Goal: Transaction & Acquisition: Purchase product/service

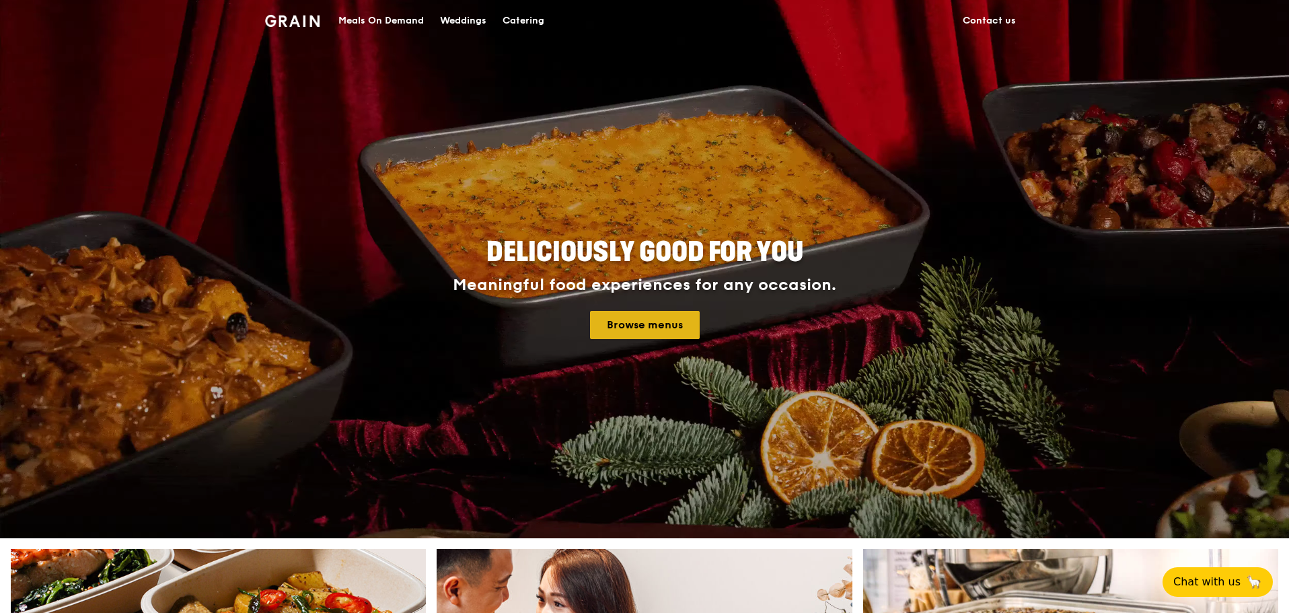
click at [642, 330] on link "Browse menus" at bounding box center [645, 325] width 110 height 28
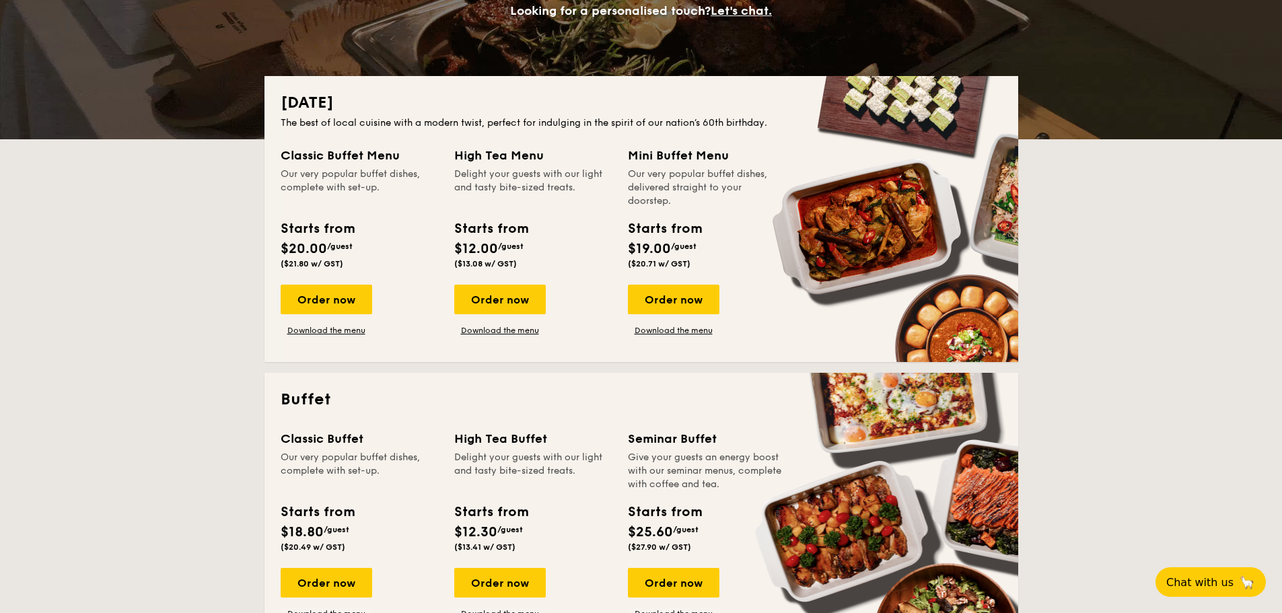
scroll to position [269, 0]
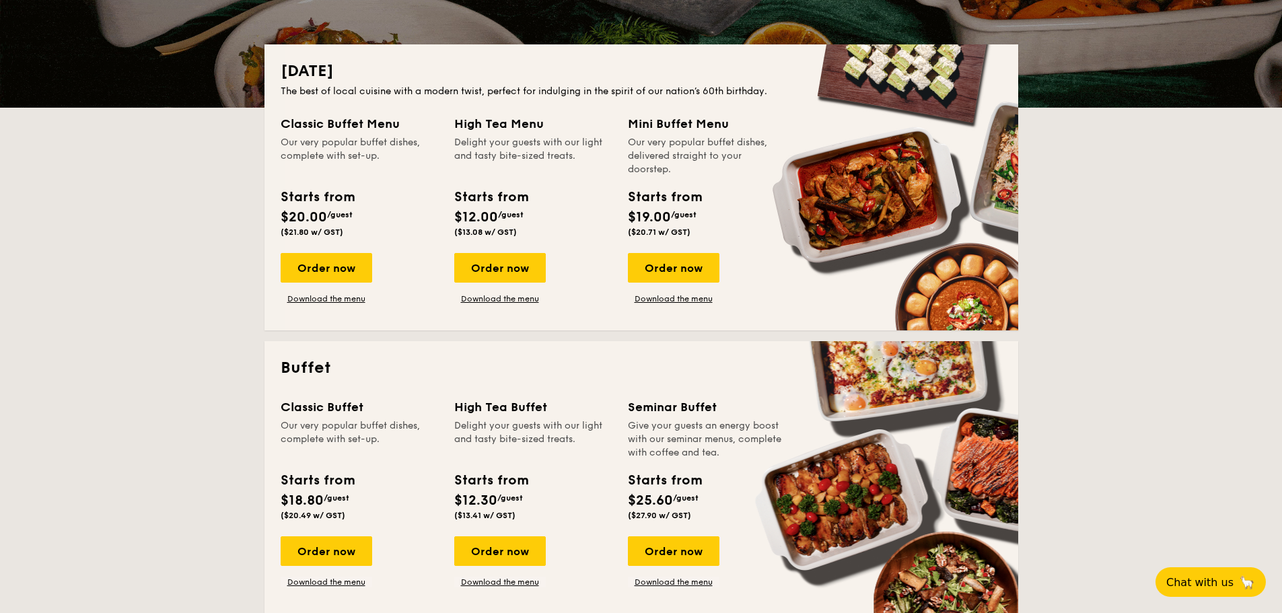
click at [486, 347] on div "Buffet Classic Buffet Our very popular buffet dishes, complete with set-up. Sta…" at bounding box center [641, 484] width 754 height 286
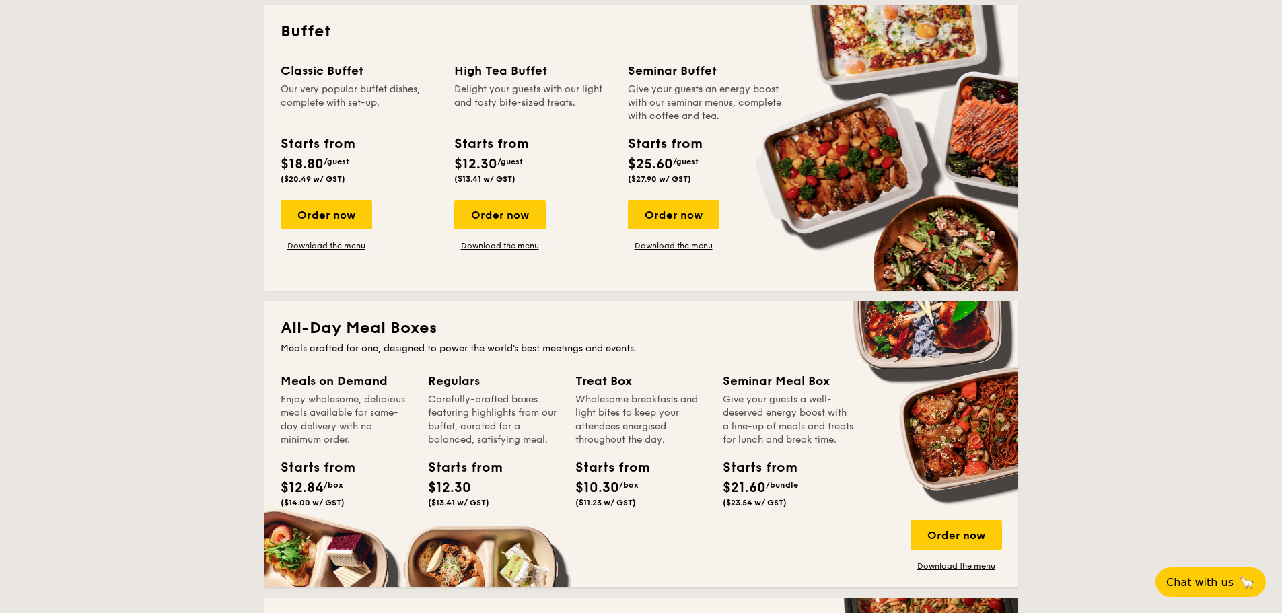
scroll to position [404, 0]
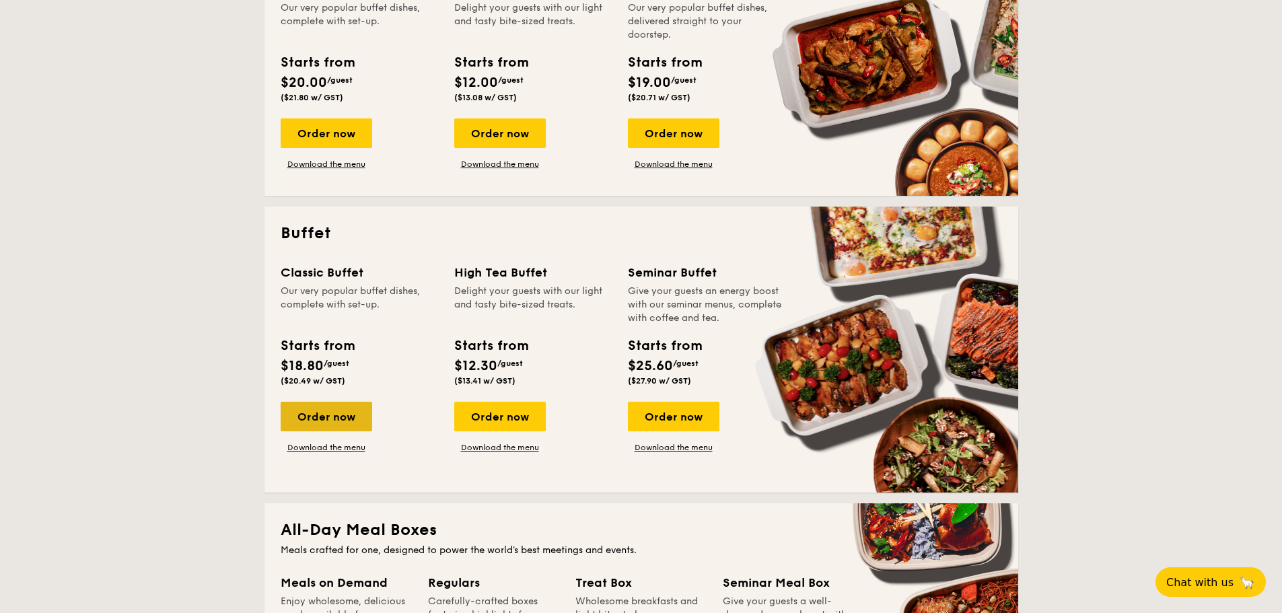
click at [305, 418] on div "Order now" at bounding box center [327, 417] width 92 height 30
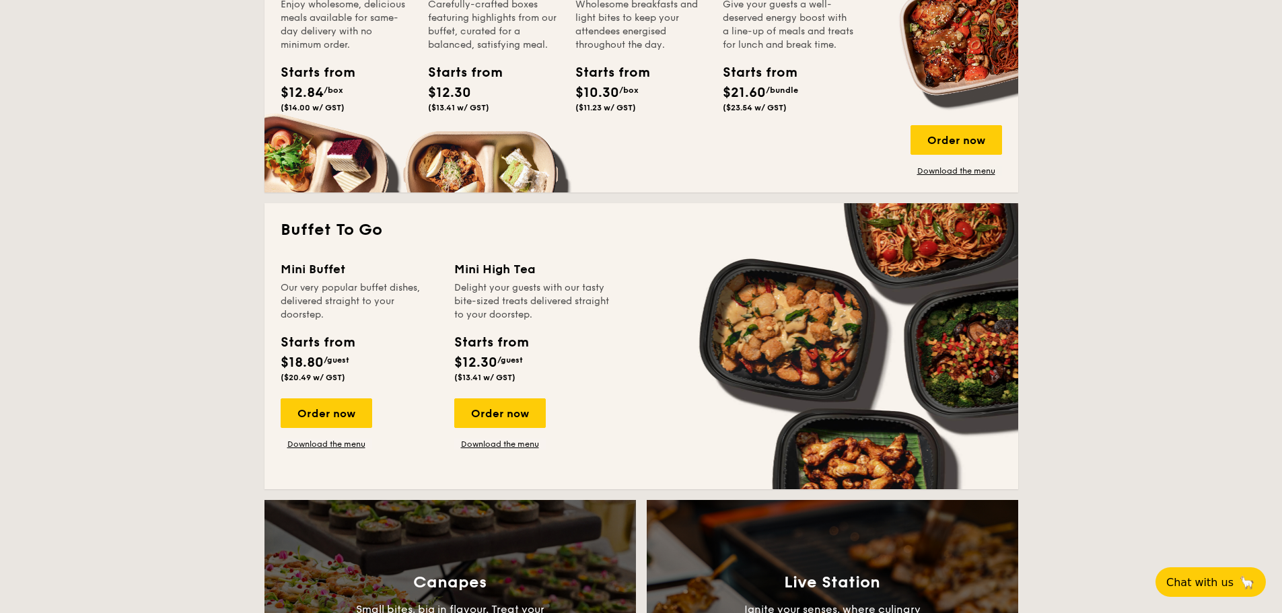
scroll to position [1000, 0]
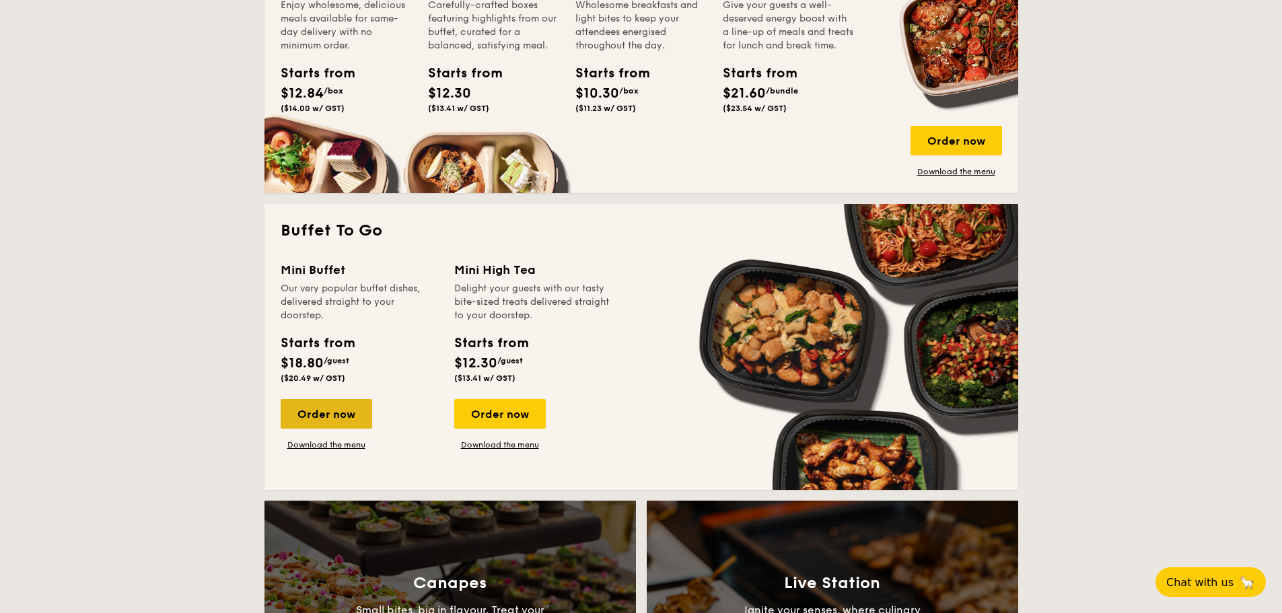
click at [307, 423] on div "Order now" at bounding box center [327, 414] width 92 height 30
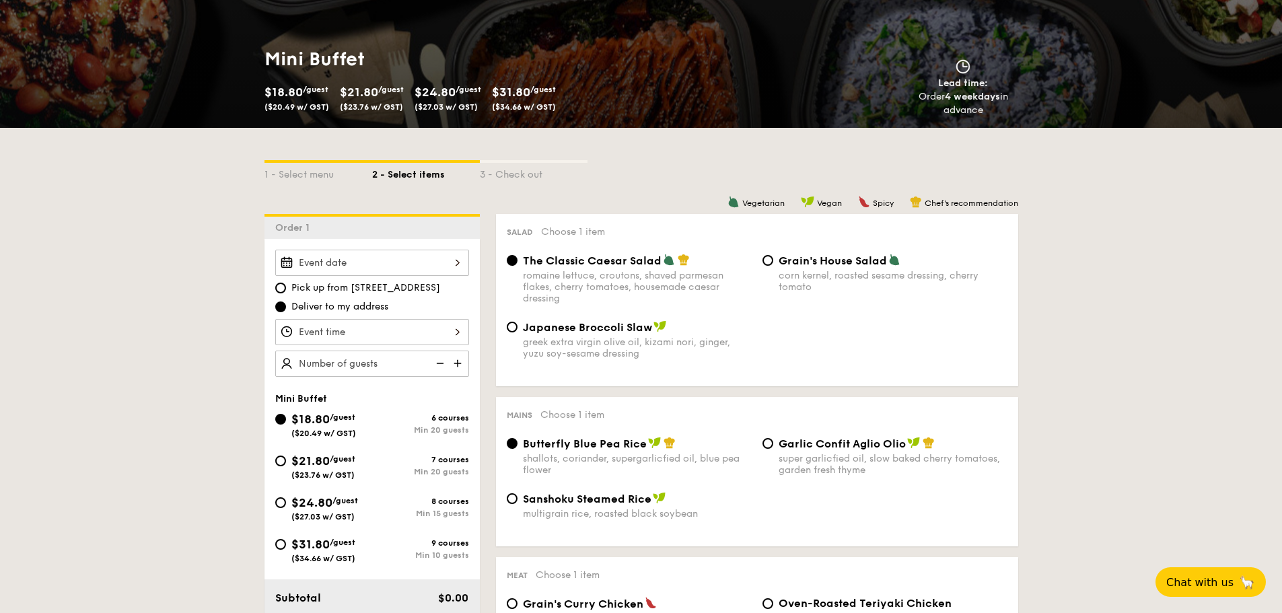
scroll to position [202, 0]
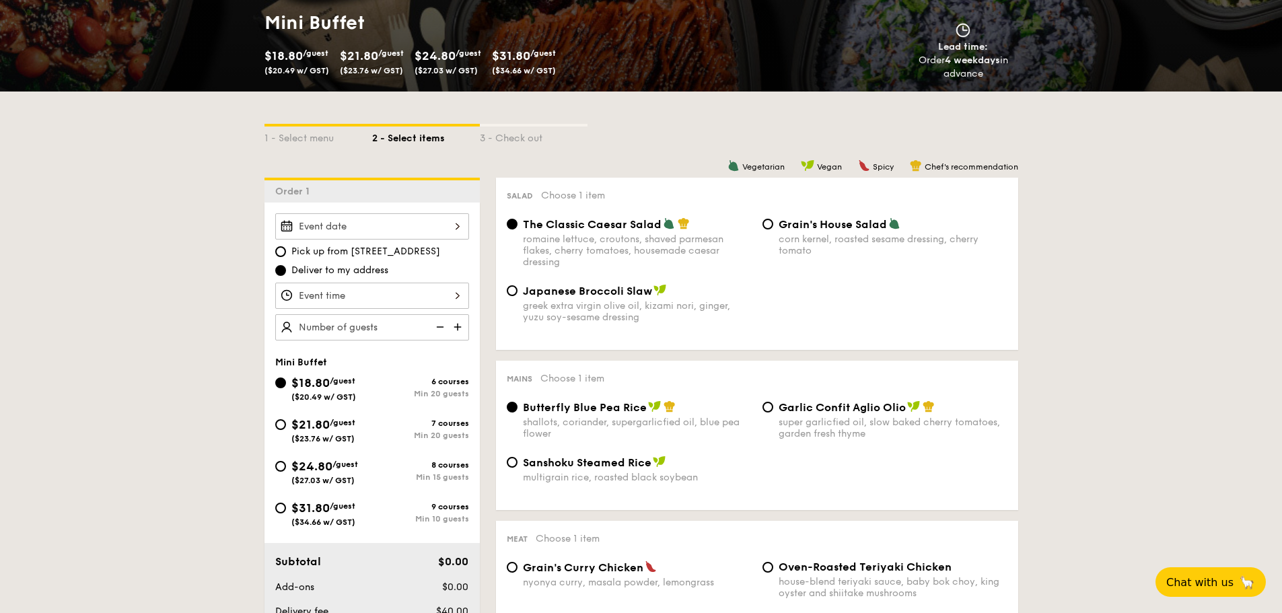
click at [414, 225] on div at bounding box center [372, 226] width 194 height 26
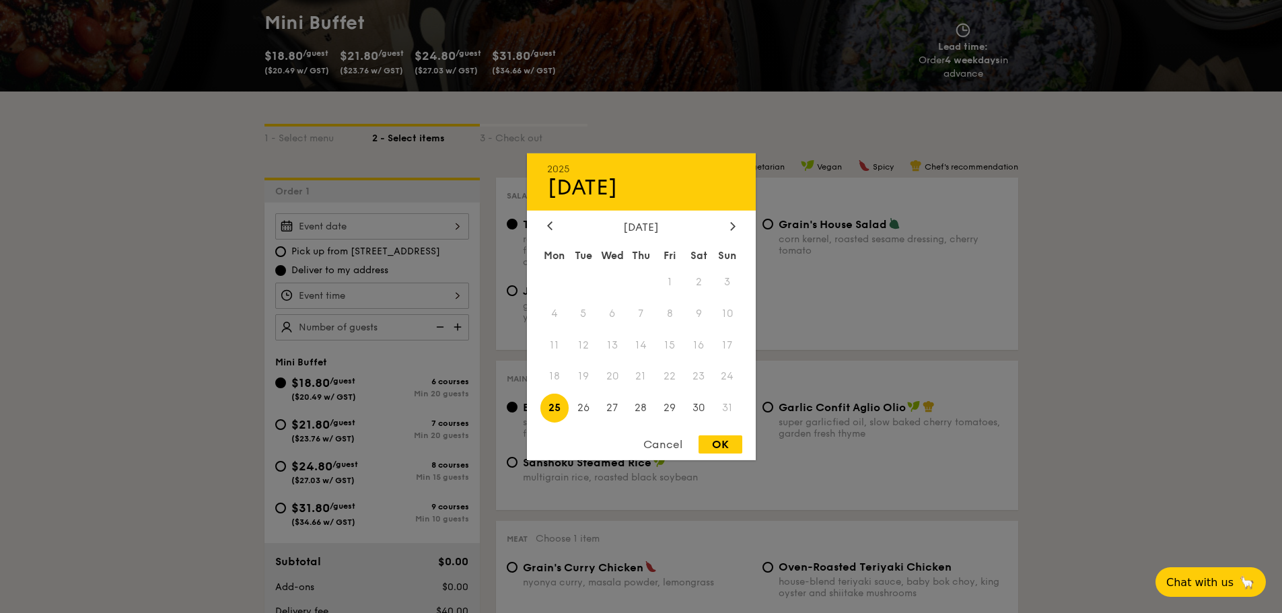
click at [769, 323] on div at bounding box center [641, 306] width 1282 height 613
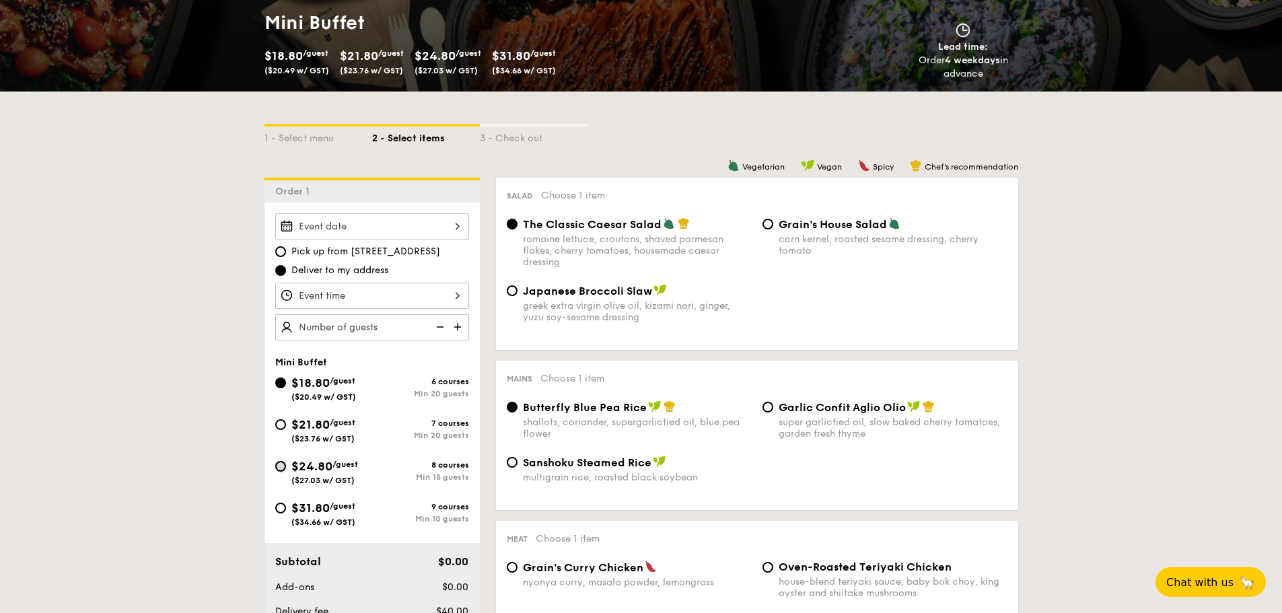
click at [281, 470] on input "$24.80 /guest ($27.03 w/ GST) 8 courses Min 15 guests" at bounding box center [280, 466] width 11 height 11
radio input "true"
radio input "false"
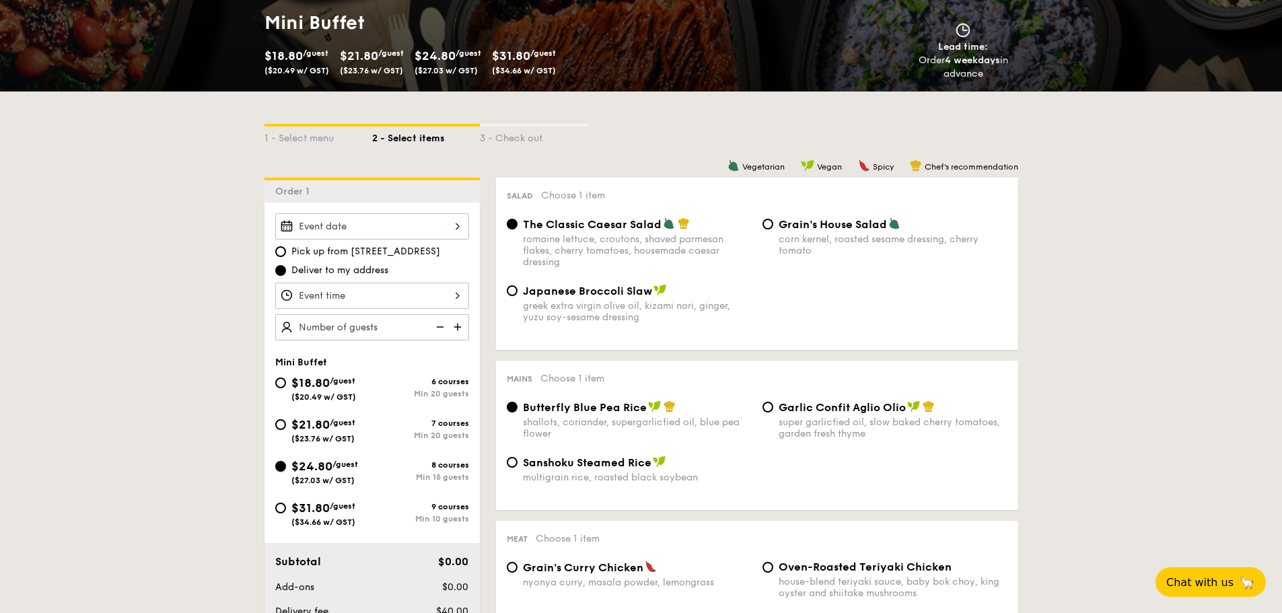
radio input "true"
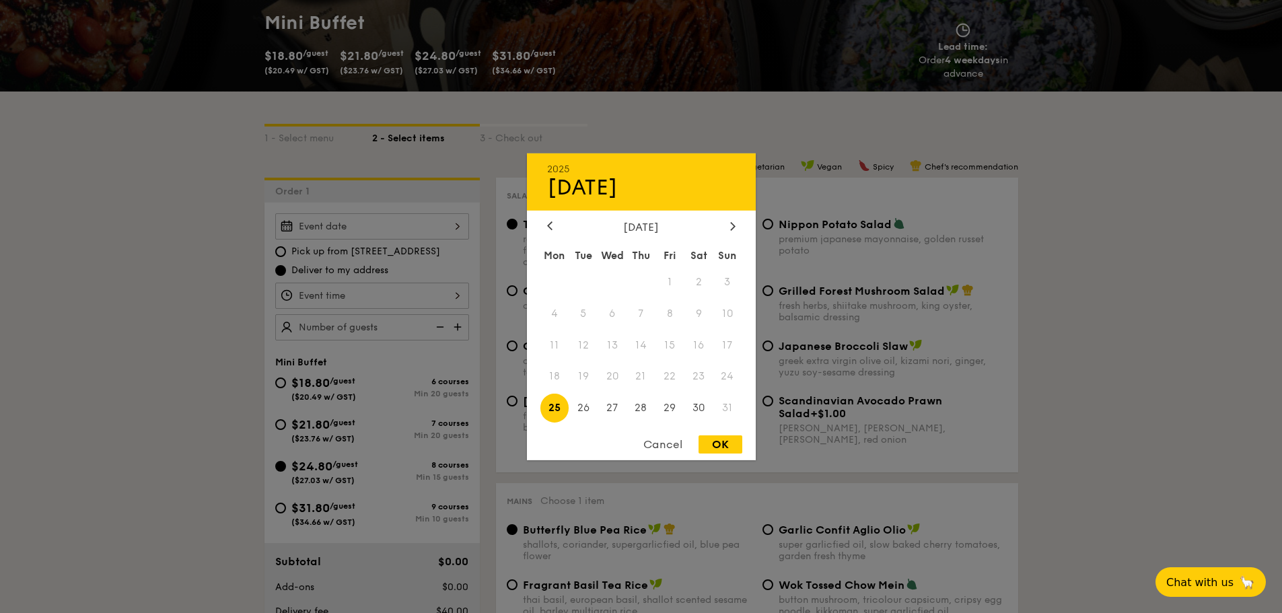
click at [403, 227] on div "2025 Aug [DATE] Tue Wed Thu Fri Sat Sun 1 2 3 4 5 6 7 8 9 10 11 12 13 14 15 16 …" at bounding box center [372, 226] width 194 height 26
click at [218, 374] on div at bounding box center [641, 306] width 1282 height 613
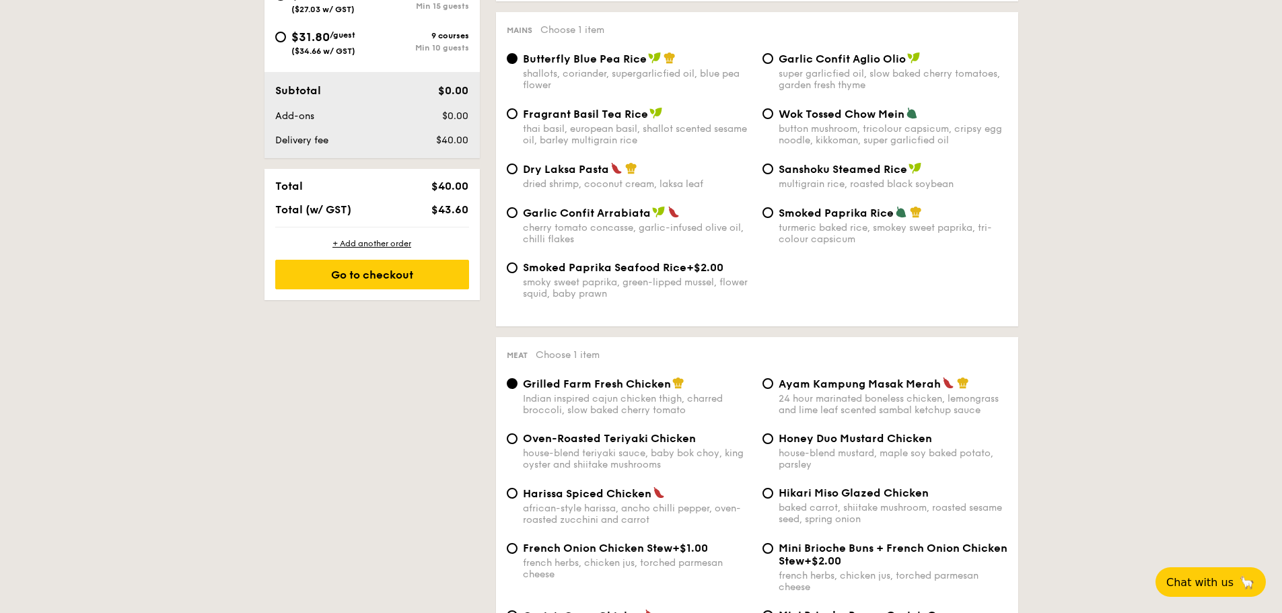
scroll to position [1211, 0]
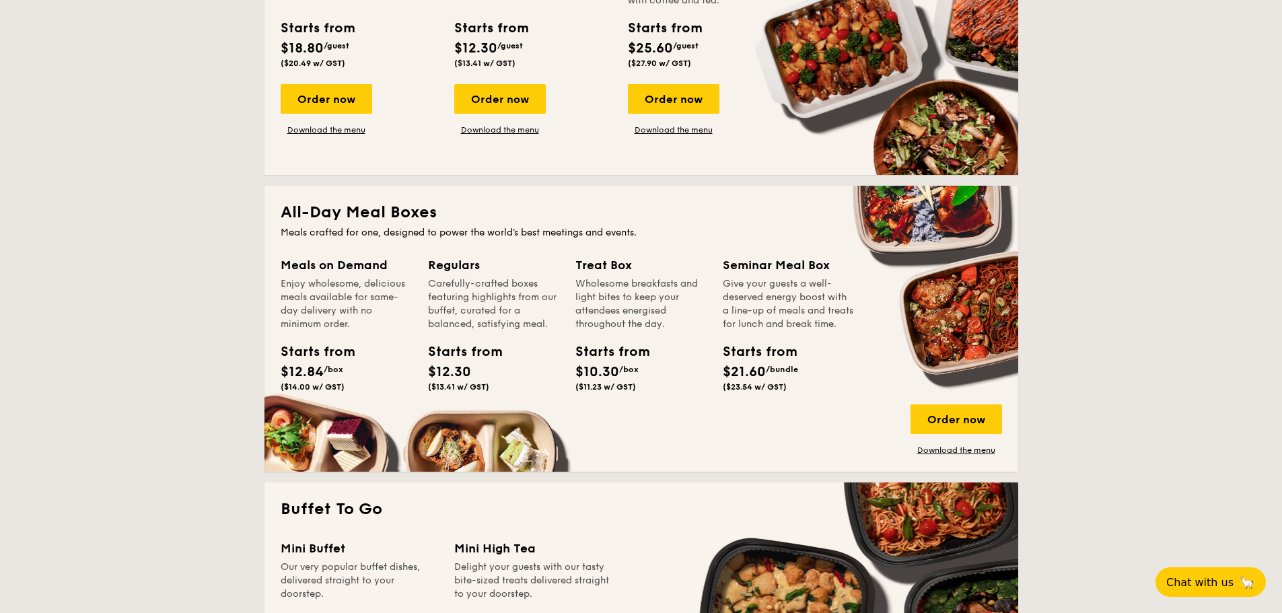
scroll to position [990, 0]
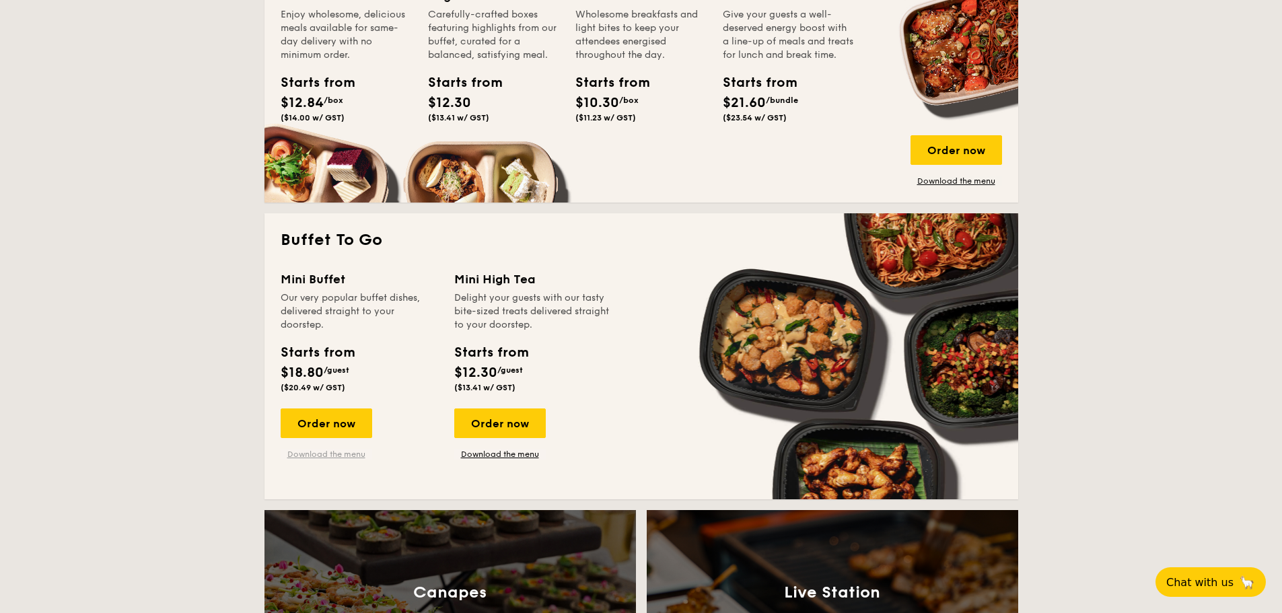
click at [340, 456] on link "Download the menu" at bounding box center [327, 454] width 92 height 11
click at [326, 425] on div "Order now" at bounding box center [327, 423] width 92 height 30
